Goal: Transaction & Acquisition: Purchase product/service

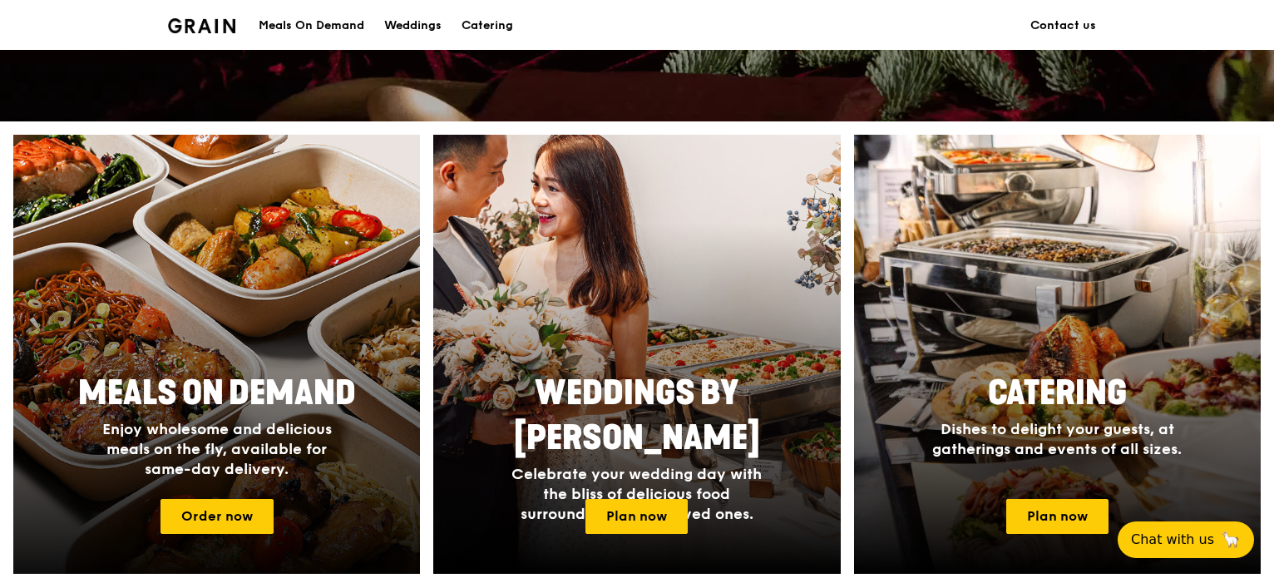
scroll to position [545, 0]
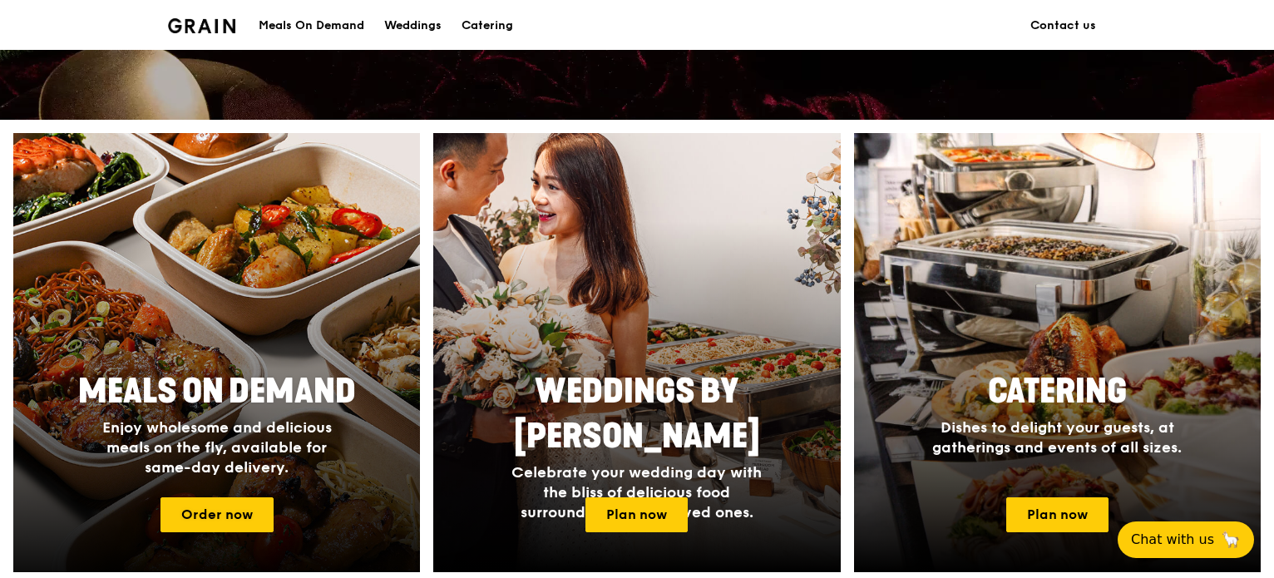
click at [259, 445] on span "Enjoy wholesome and delicious meals on the fly, available for same-day delivery." at bounding box center [216, 447] width 229 height 58
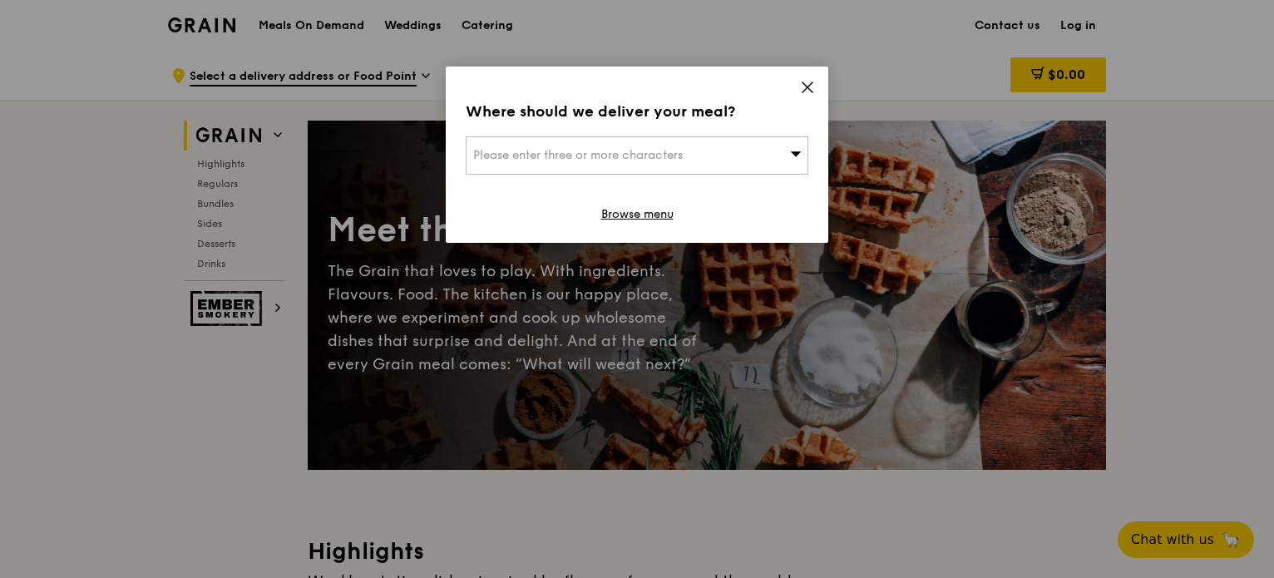
click at [812, 82] on icon at bounding box center [807, 87] width 10 height 10
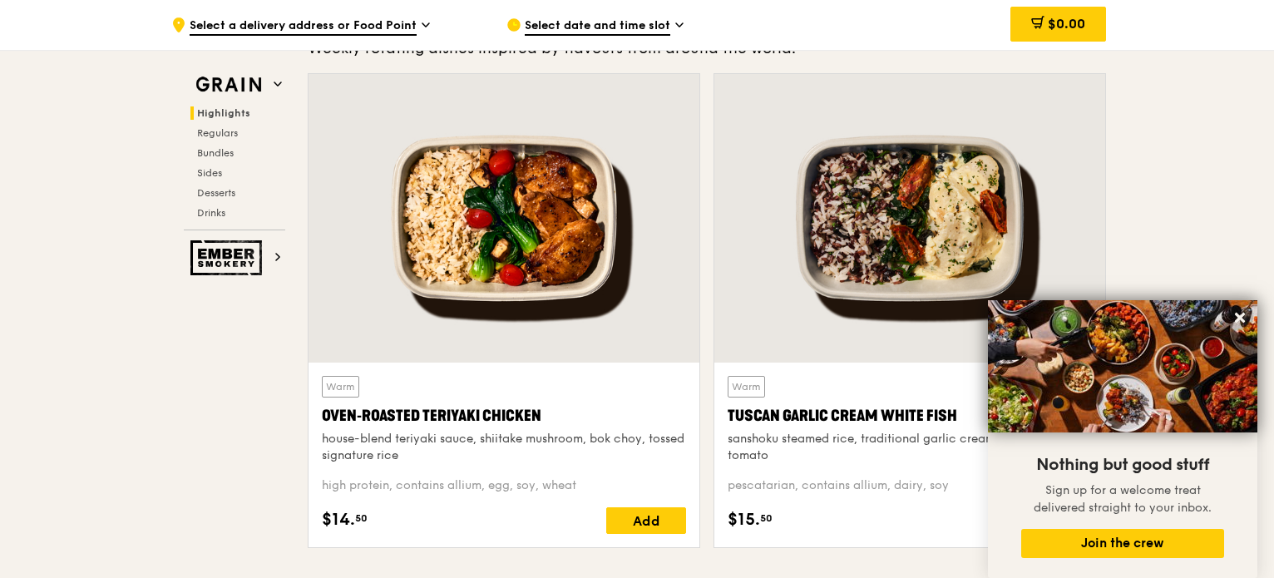
scroll to position [541, 0]
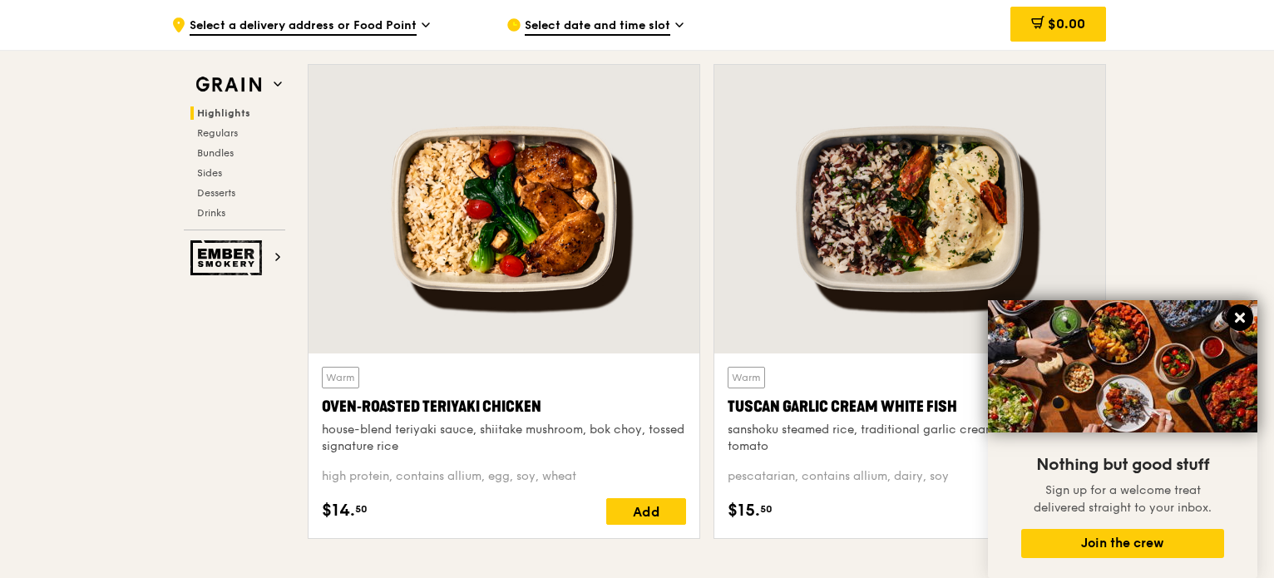
click at [1239, 315] on icon at bounding box center [1239, 317] width 15 height 15
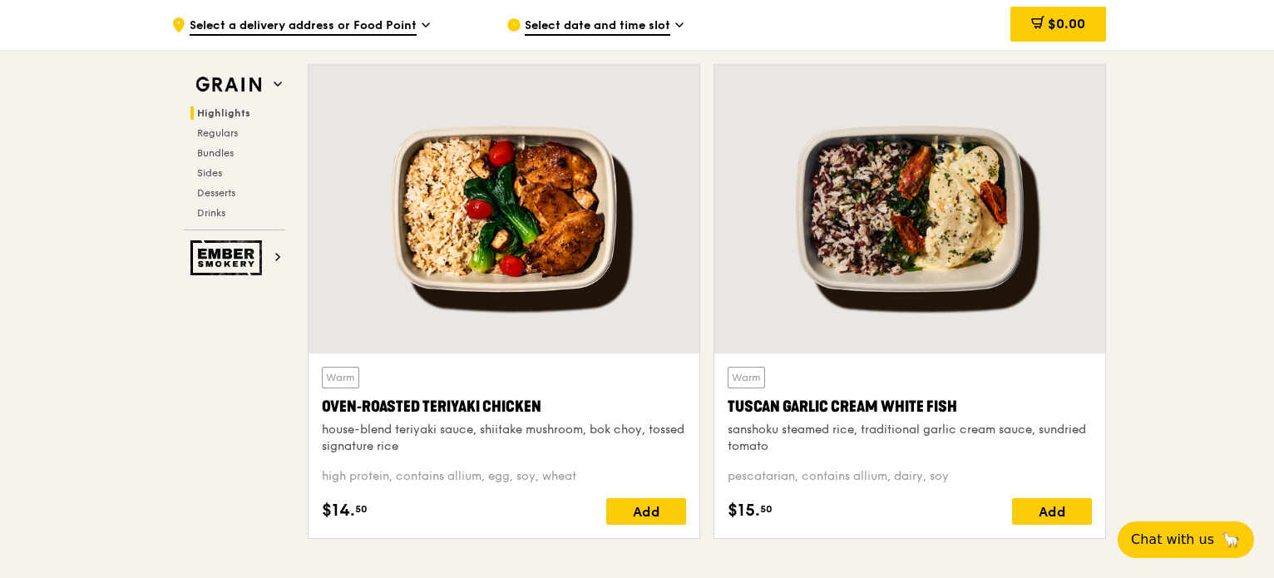
drag, startPoint x: 557, startPoint y: 404, endPoint x: 323, endPoint y: 398, distance: 234.5
click at [323, 398] on div "Oven‑Roasted Teriyaki Chicken" at bounding box center [504, 406] width 364 height 23
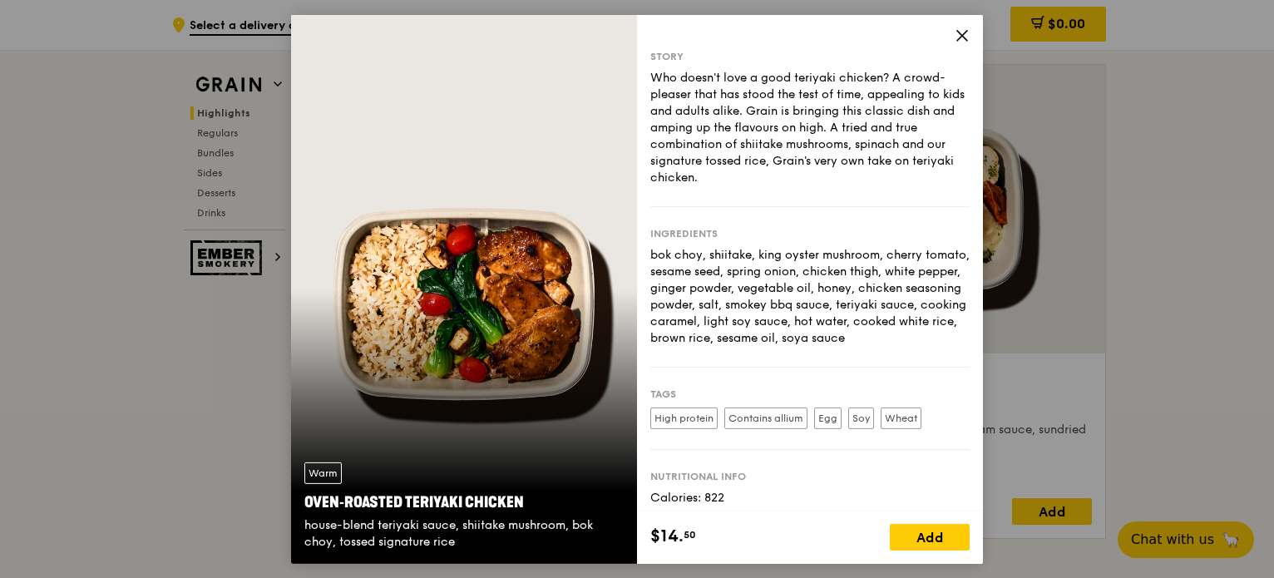
copy div "Oven‑Roasted Teriyaki Chicken"
